Goal: Task Accomplishment & Management: Use online tool/utility

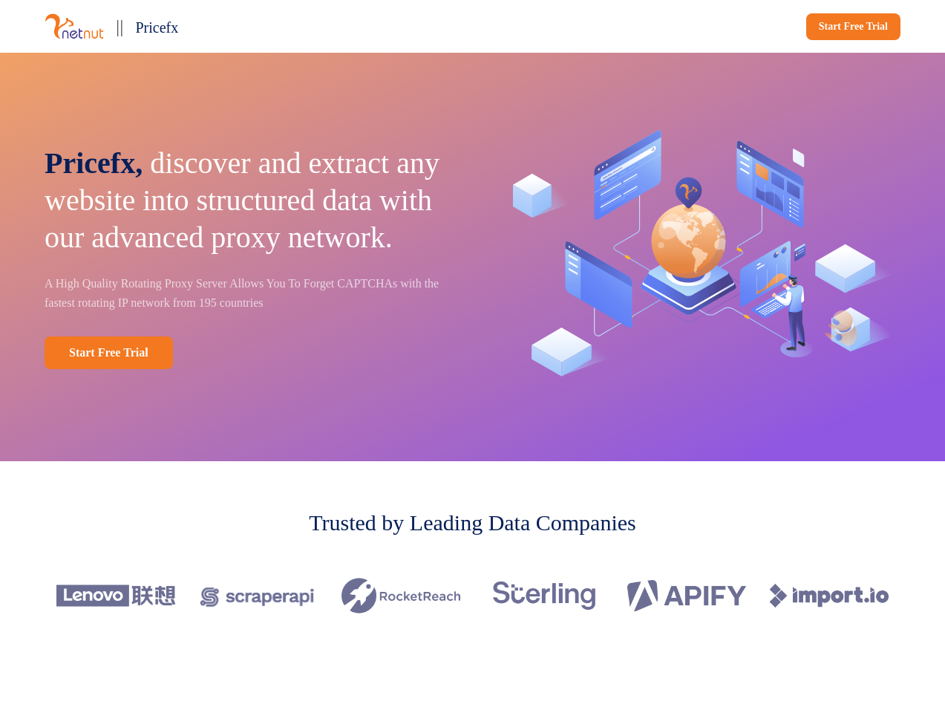
click at [472, 26] on div "|| Pricefx Start Free Trial" at bounding box center [472, 26] width 945 height 53
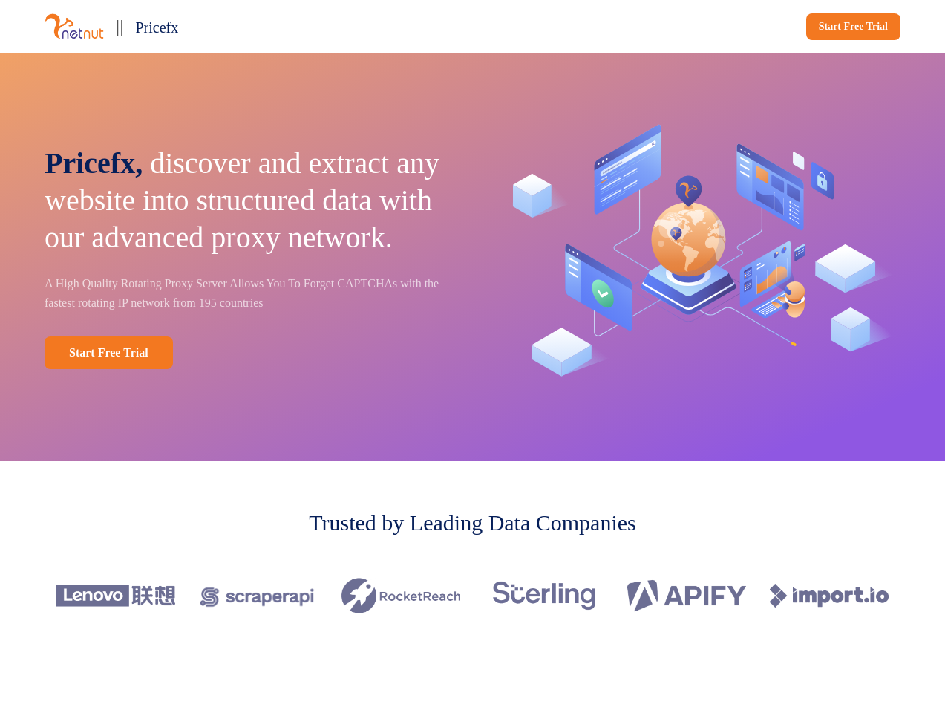
click at [255, 26] on div "|| Pricefx" at bounding box center [256, 26] width 422 height 29
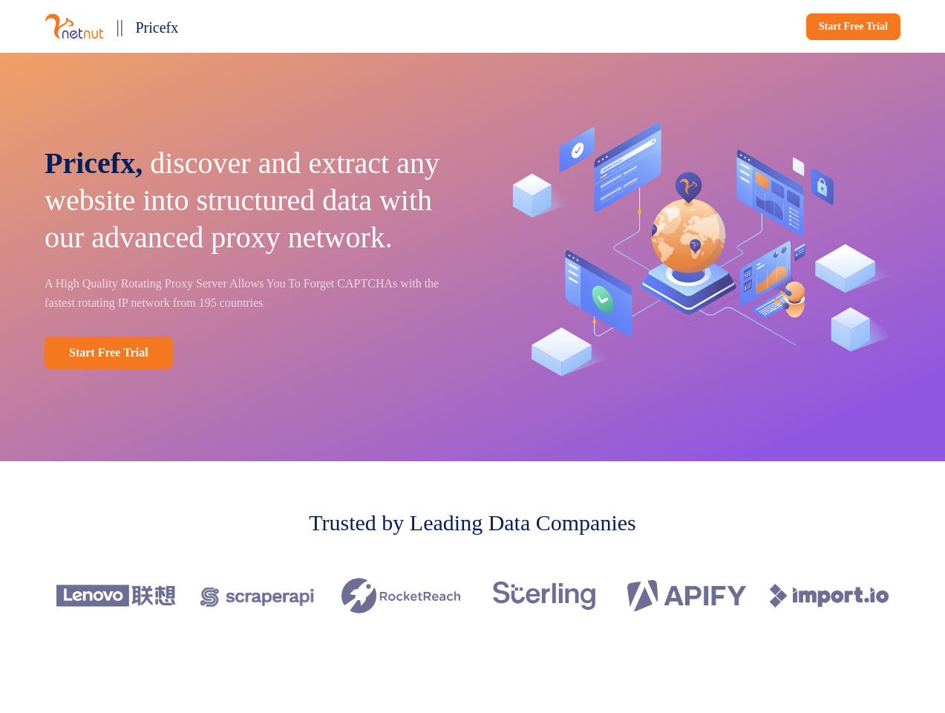
click at [690, 27] on div "Start Free Trial" at bounding box center [690, 26] width 422 height 27
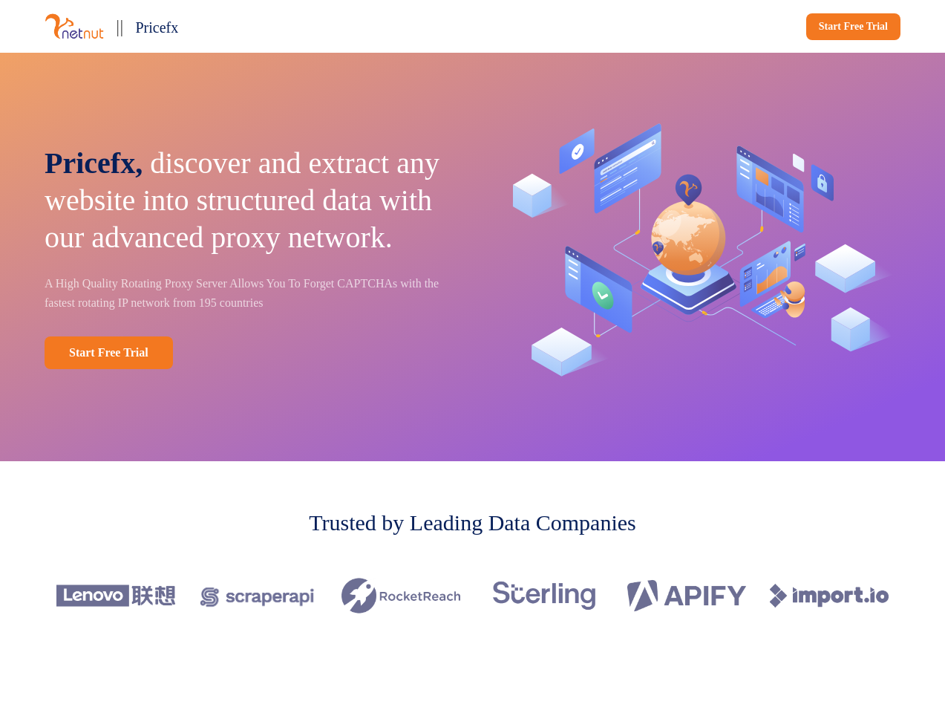
click at [472, 257] on div "Pricefx, discover and extract any website into structured data with our advance…" at bounding box center [472, 257] width 945 height 408
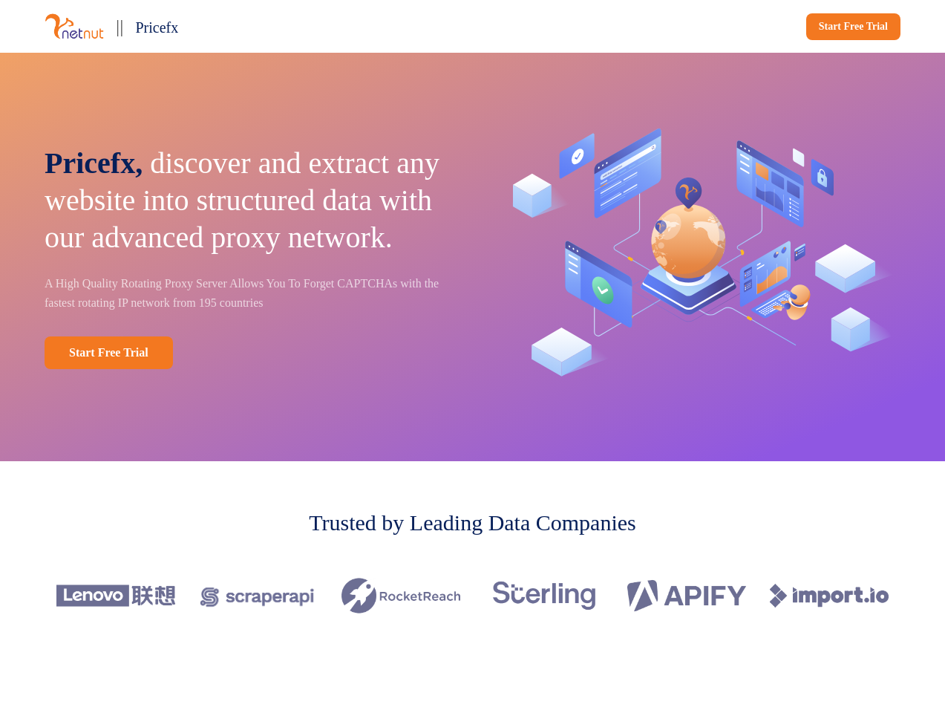
click at [248, 256] on p "Pricefx, discover and extract any website into structured data with our advance…" at bounding box center [248, 200] width 407 height 111
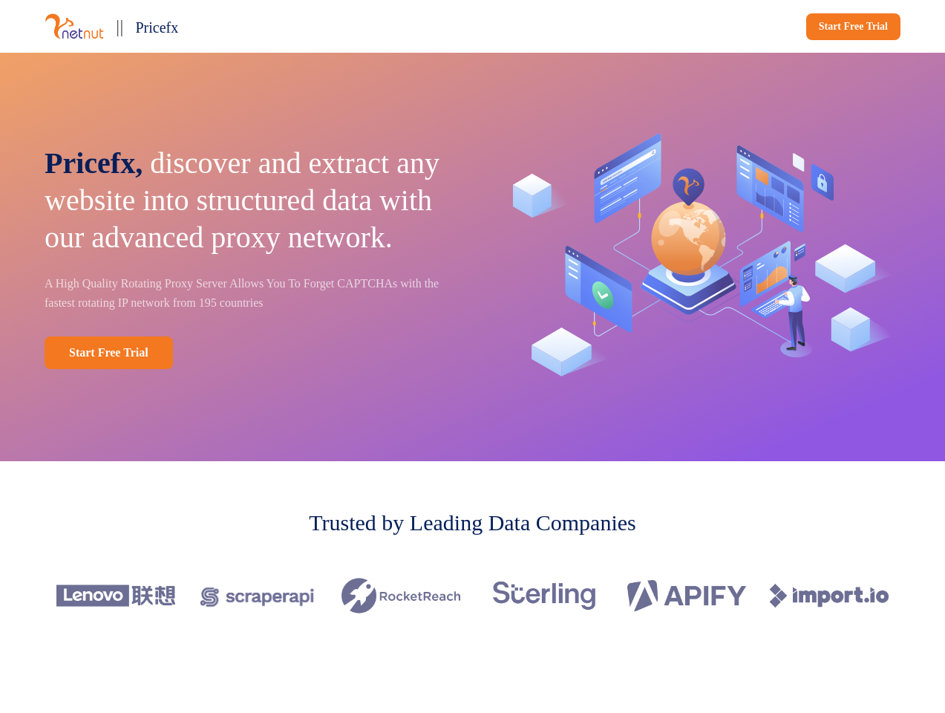
click at [248, 369] on div "Start Free Trial" at bounding box center [248, 352] width 407 height 33
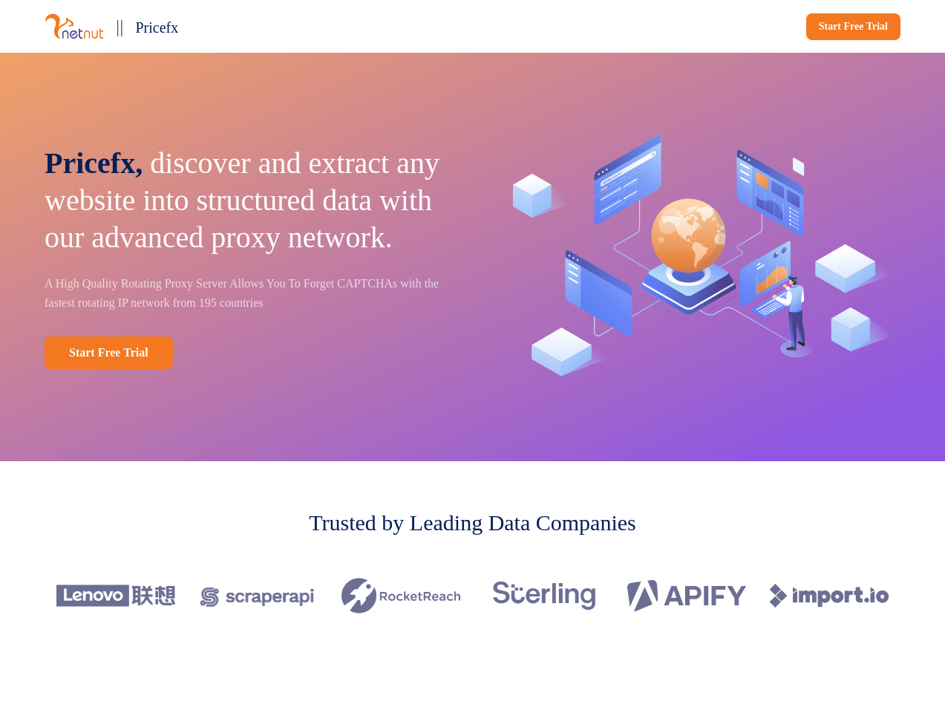
click at [697, 257] on img at bounding box center [697, 256] width 407 height 289
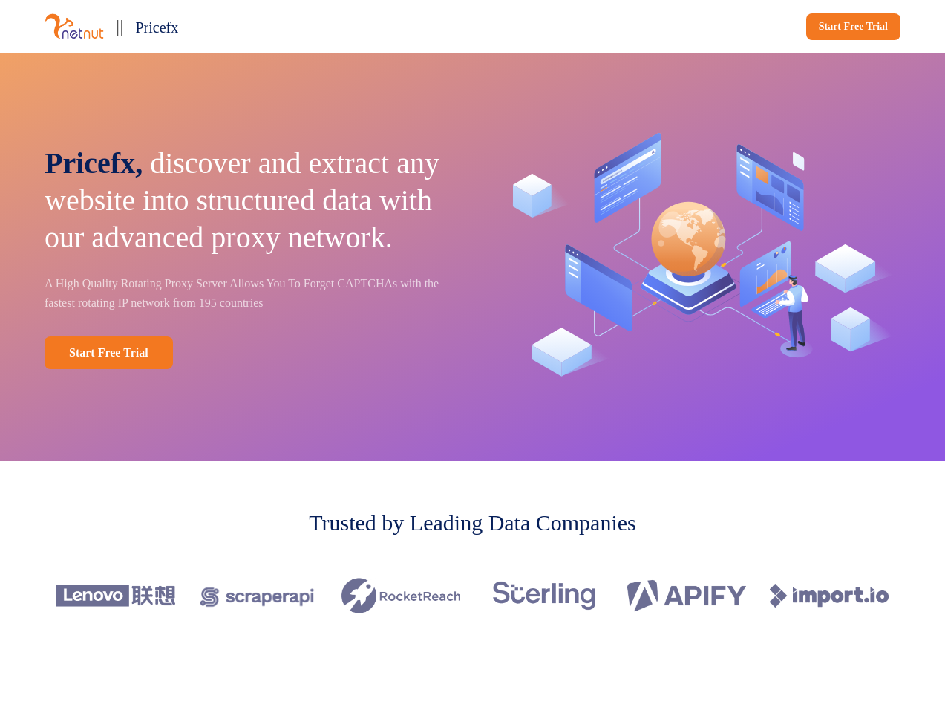
click at [472, 595] on div at bounding box center [473, 595] width 856 height 83
